Goal: Find specific page/section: Find specific page/section

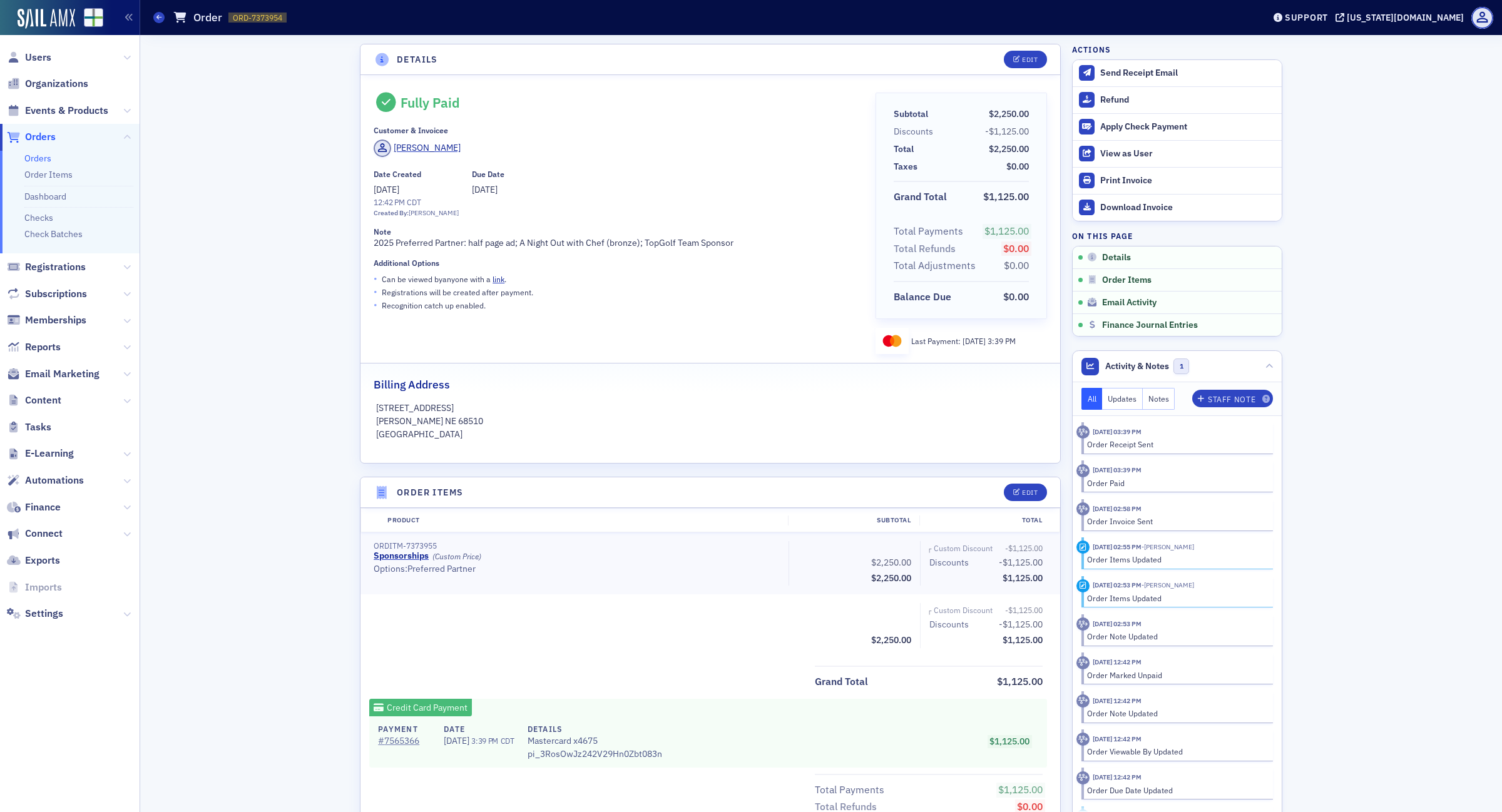
scroll to position [419, 0]
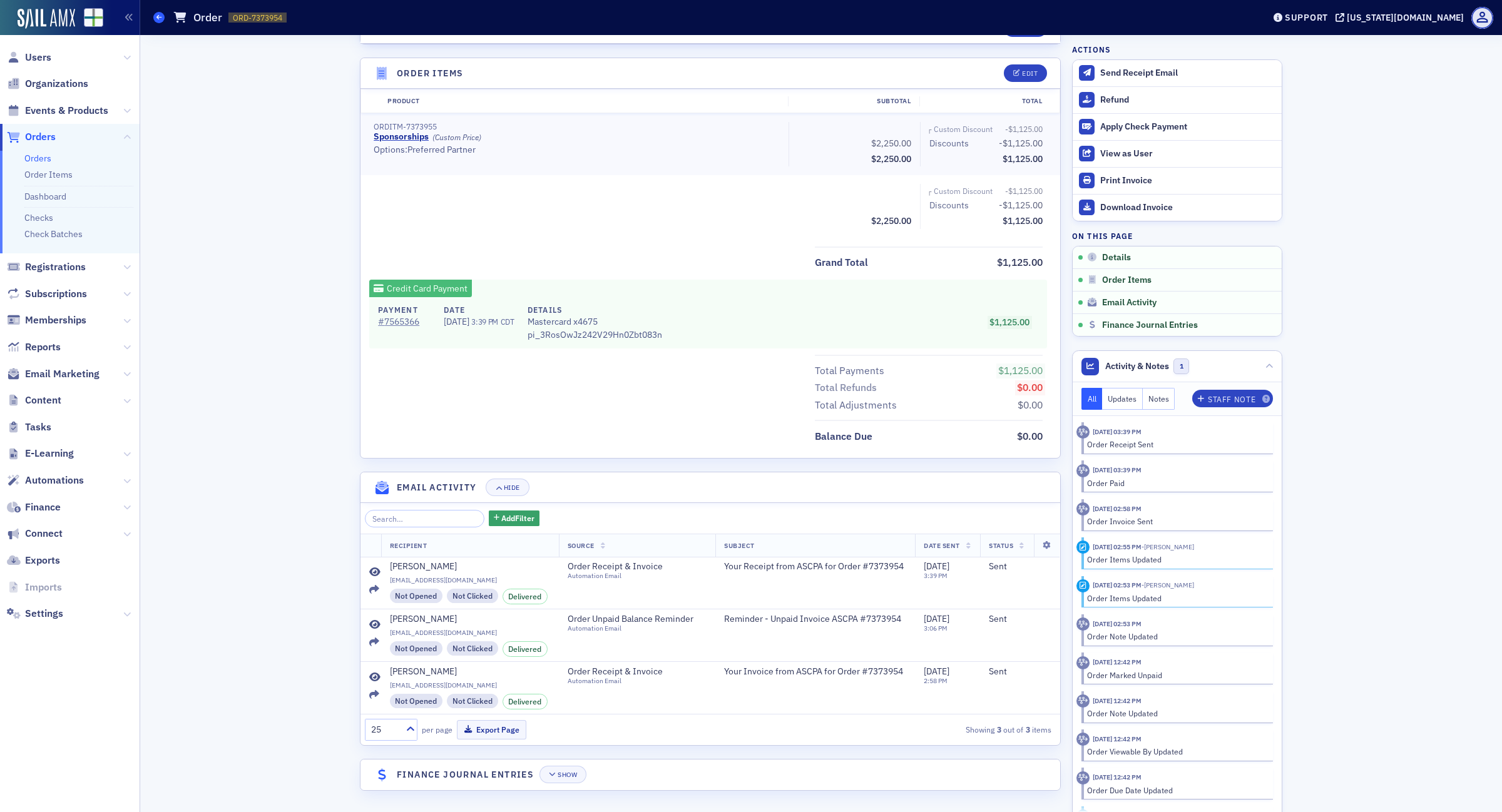
click at [159, 19] on icon at bounding box center [158, 18] width 5 height 6
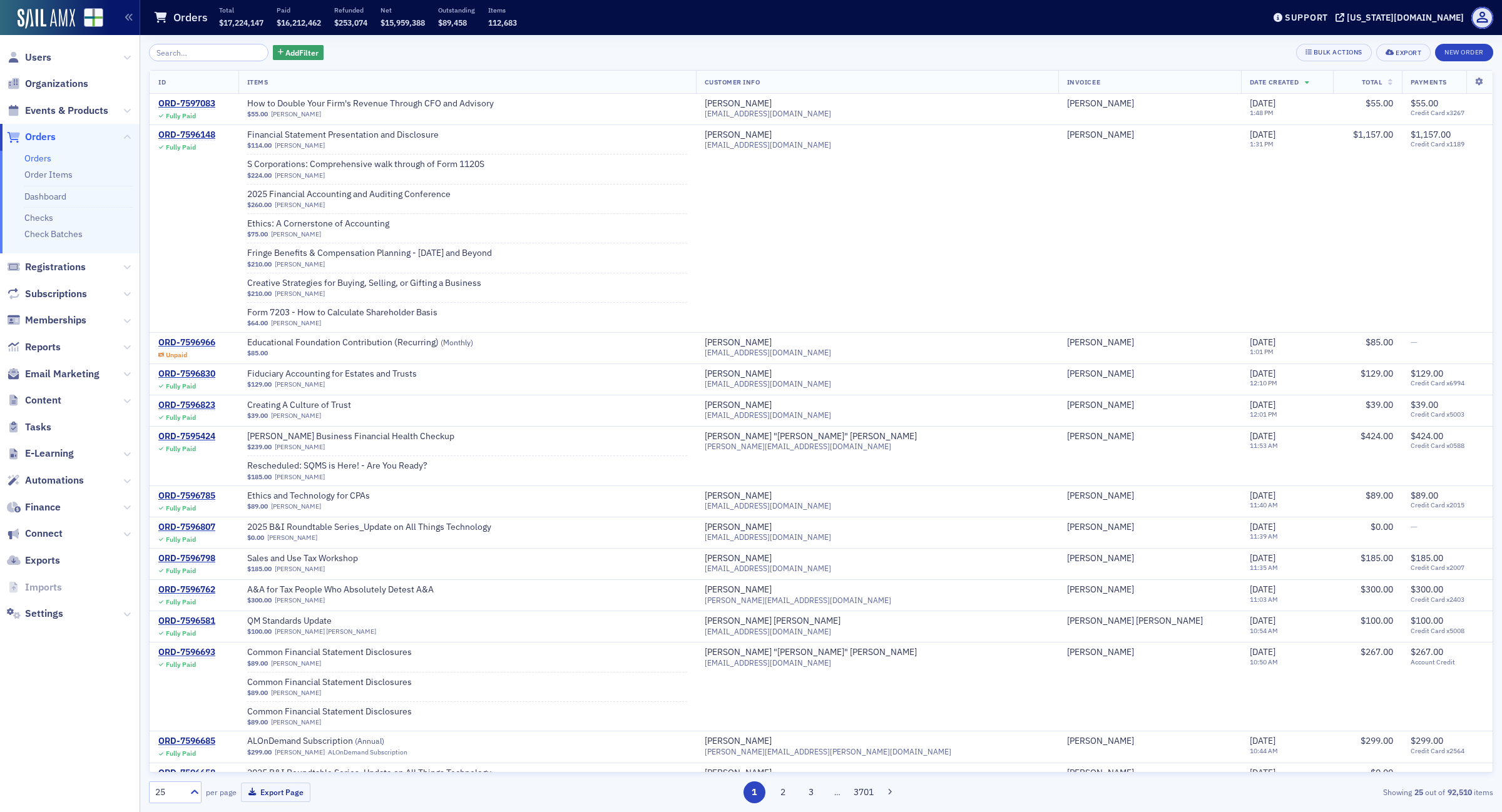
click at [205, 48] on input "search" at bounding box center [208, 52] width 120 height 18
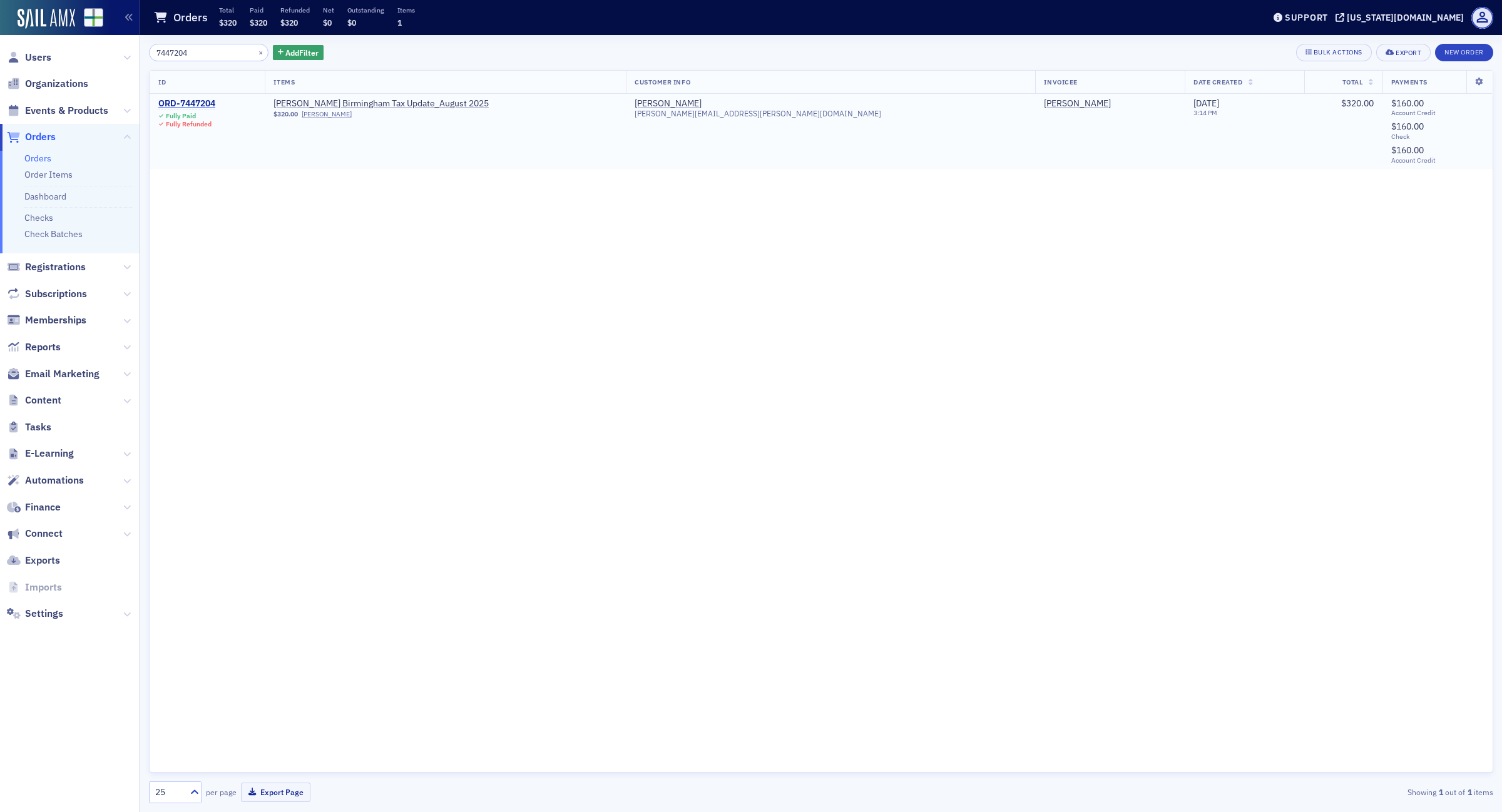
type input "7447204"
click at [207, 106] on div "ORD-7447204" at bounding box center [187, 103] width 57 height 11
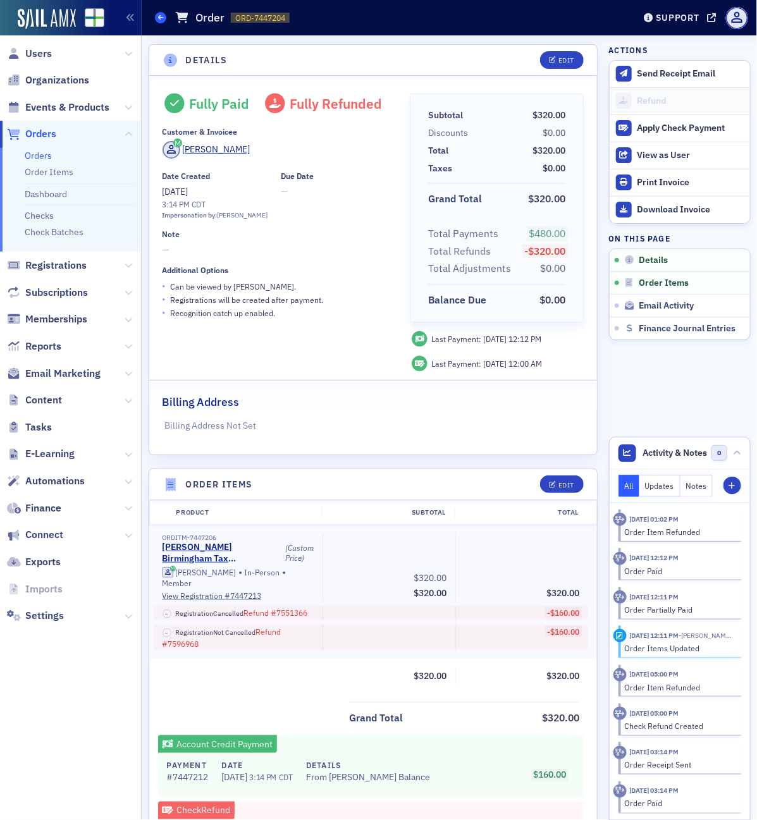
click at [155, 20] on span at bounding box center [160, 17] width 11 height 11
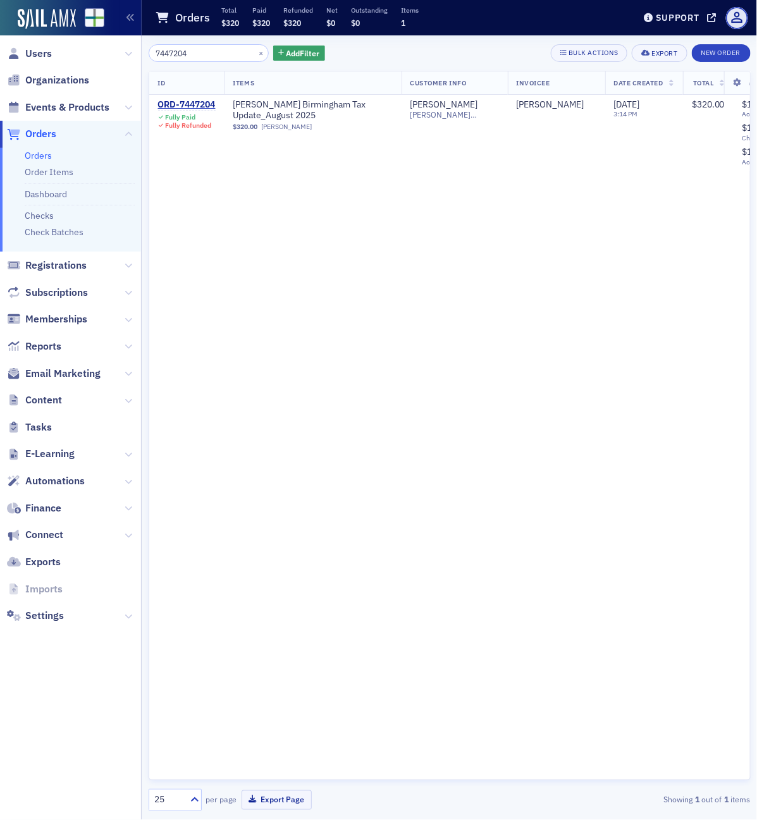
drag, startPoint x: 215, startPoint y: 51, endPoint x: 109, endPoint y: 47, distance: 105.7
click at [111, 47] on div "Users Organizations Events & Products Orders Orders Order Items Dashboard Check…" at bounding box center [378, 410] width 757 height 820
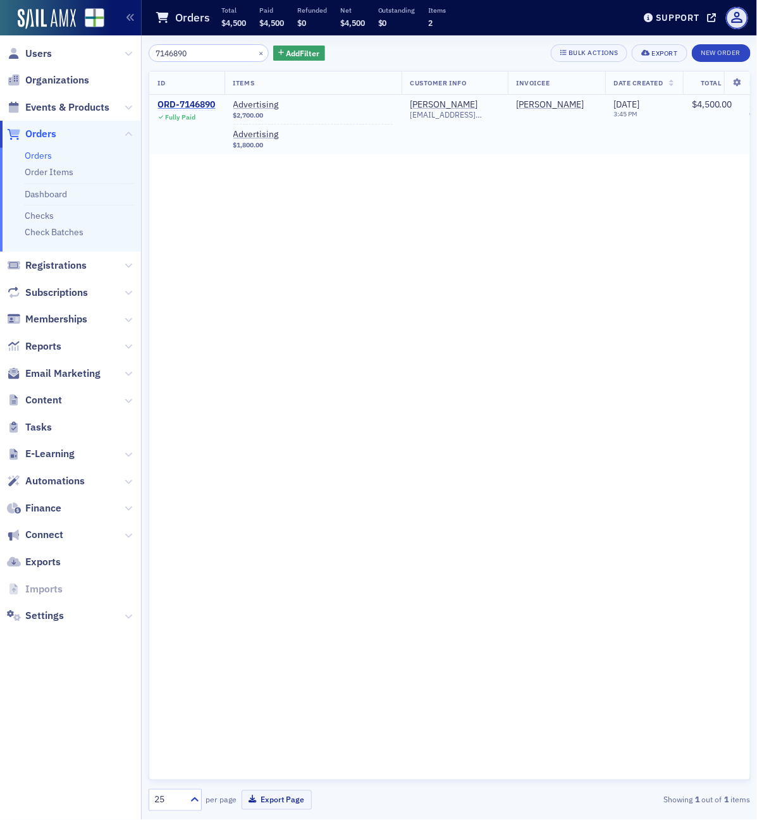
type input "7146890"
click at [190, 104] on div "ORD-7146890" at bounding box center [187, 104] width 58 height 11
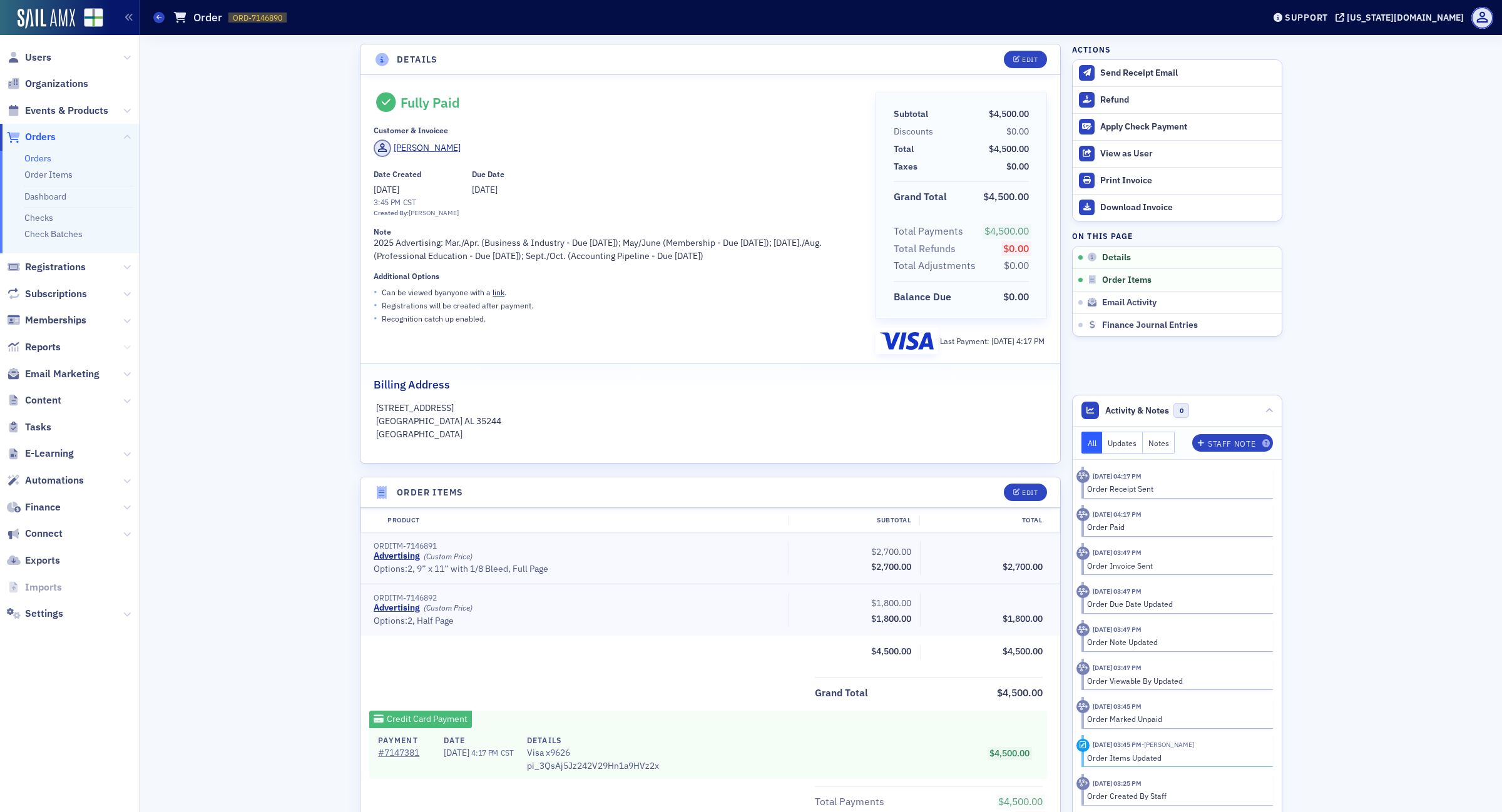
click at [127, 341] on button at bounding box center [128, 347] width 8 height 14
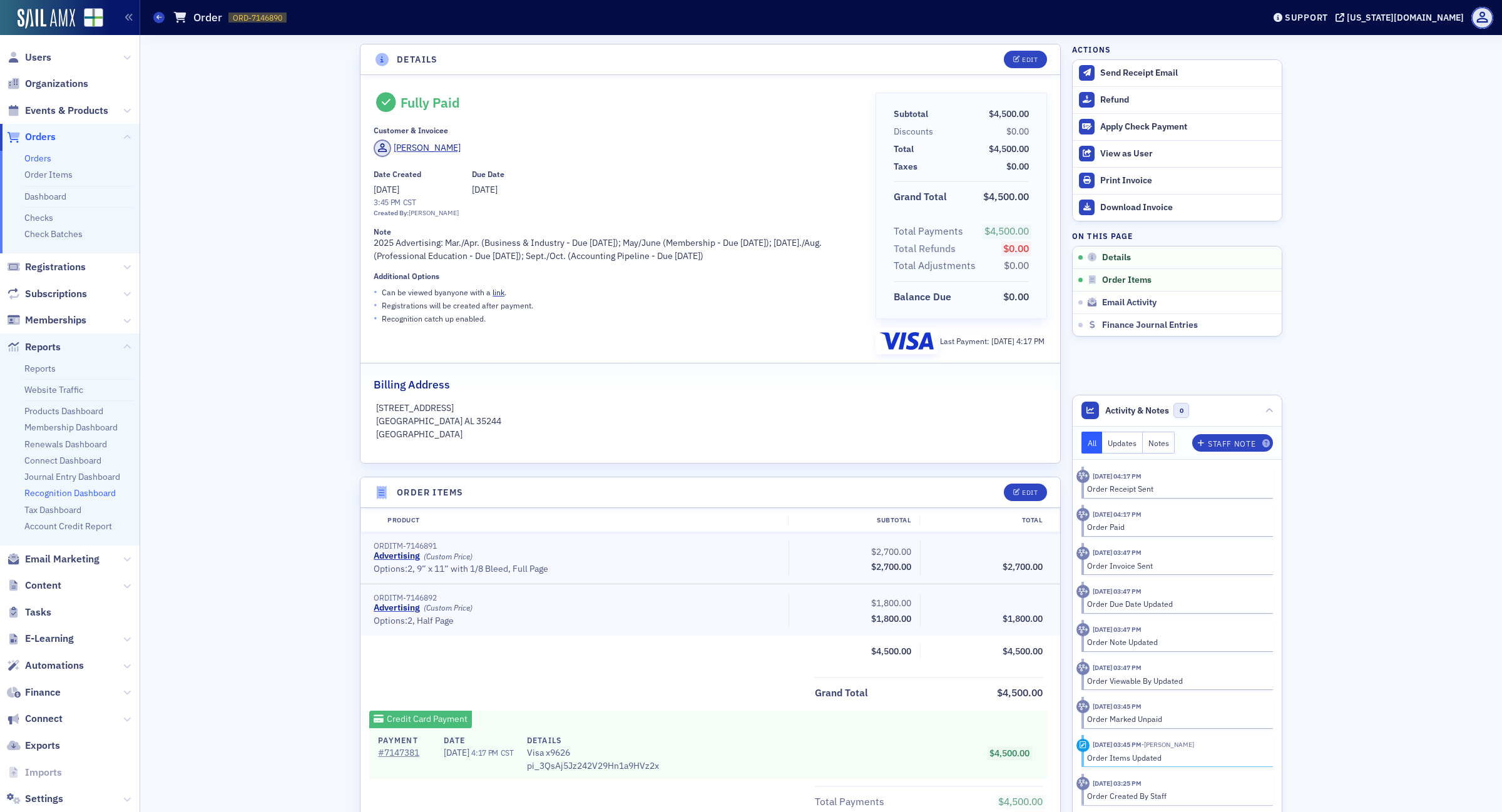
click at [59, 498] on link "Recognition Dashboard" at bounding box center [70, 493] width 91 height 11
